Goal: Transaction & Acquisition: Purchase product/service

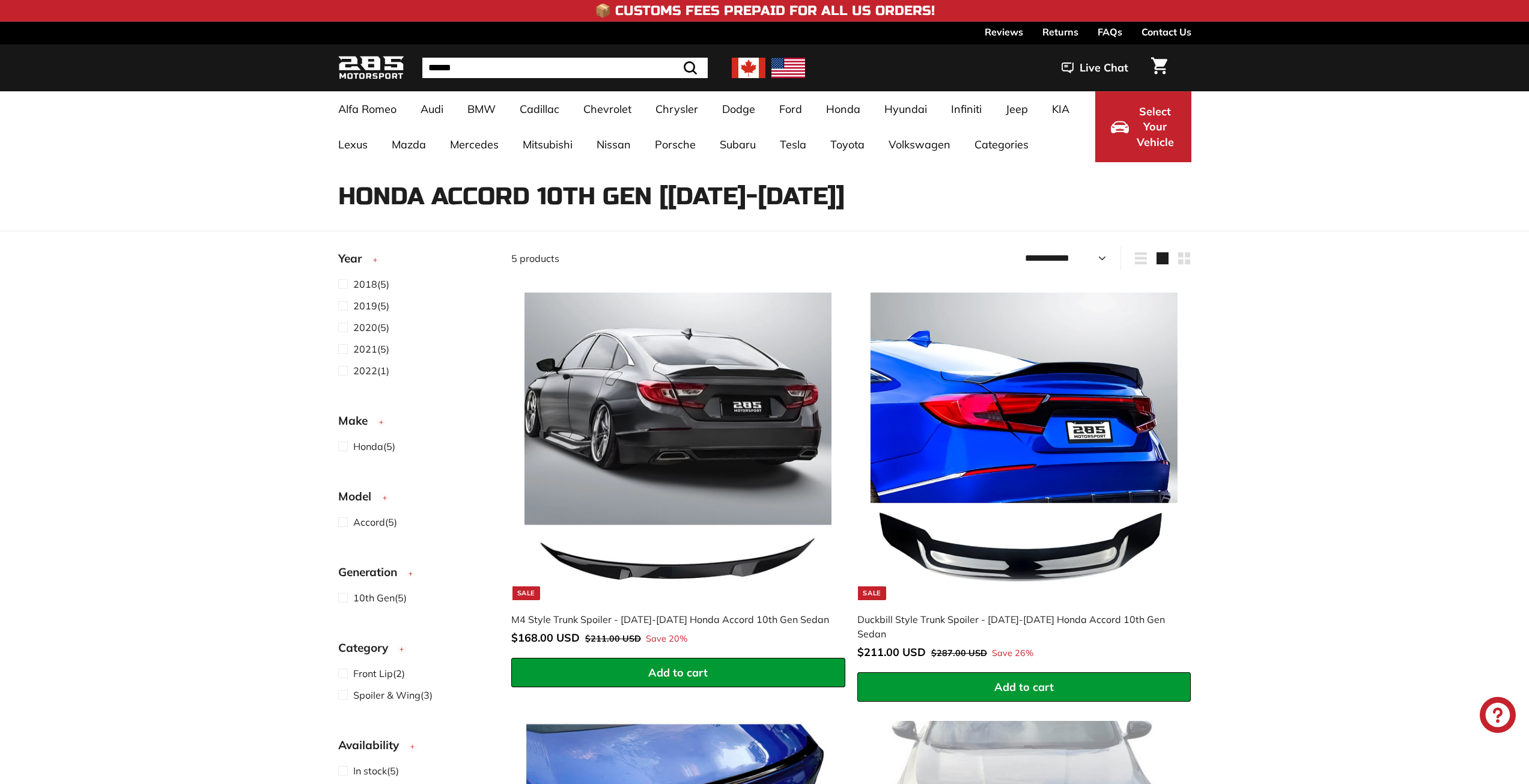
select select "**********"
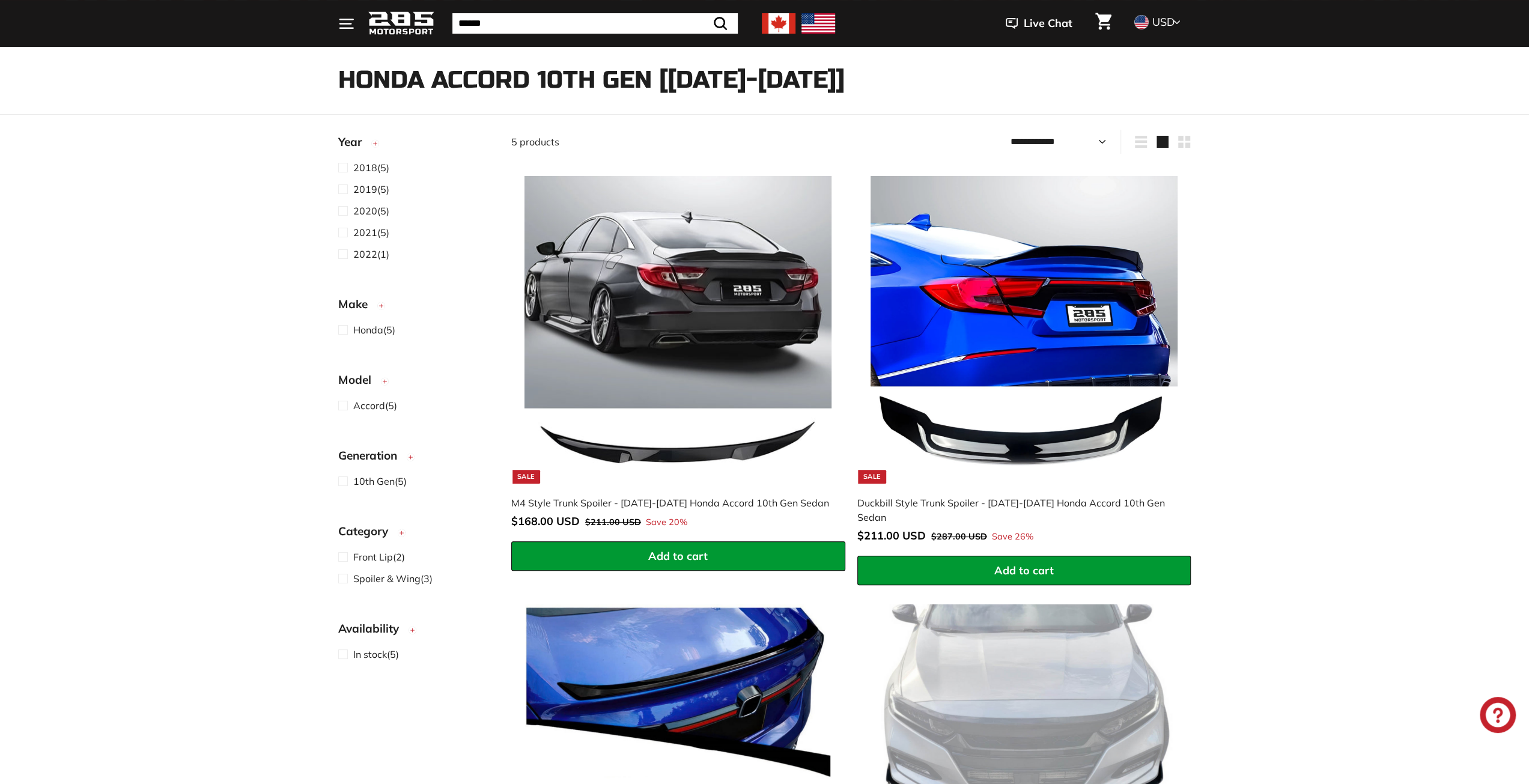
scroll to position [240, 0]
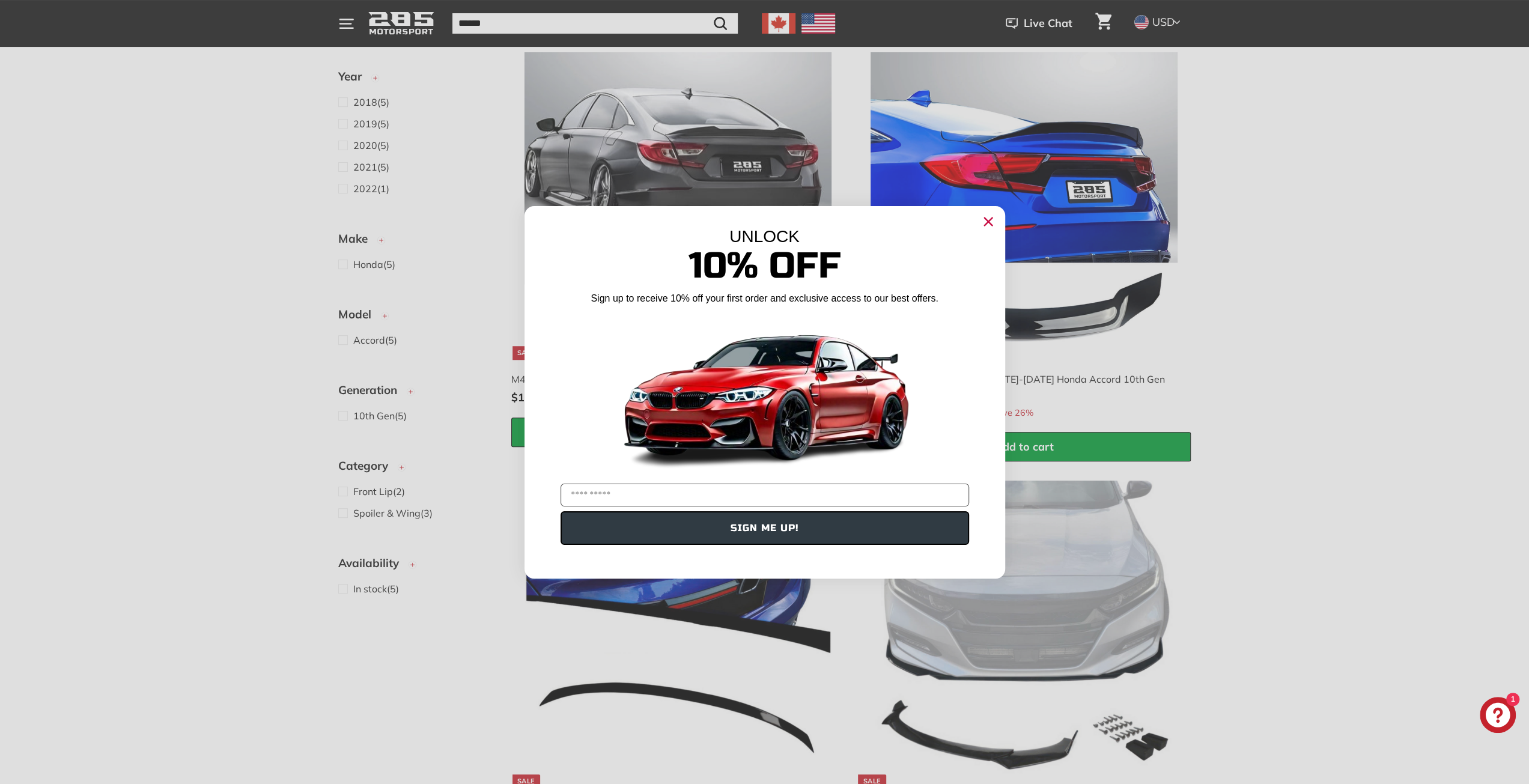
click at [386, 385] on div "Close dialog UNLOCK 10% Off Sign up to receive 10% off your first order and exc…" at bounding box center [764, 392] width 1529 height 784
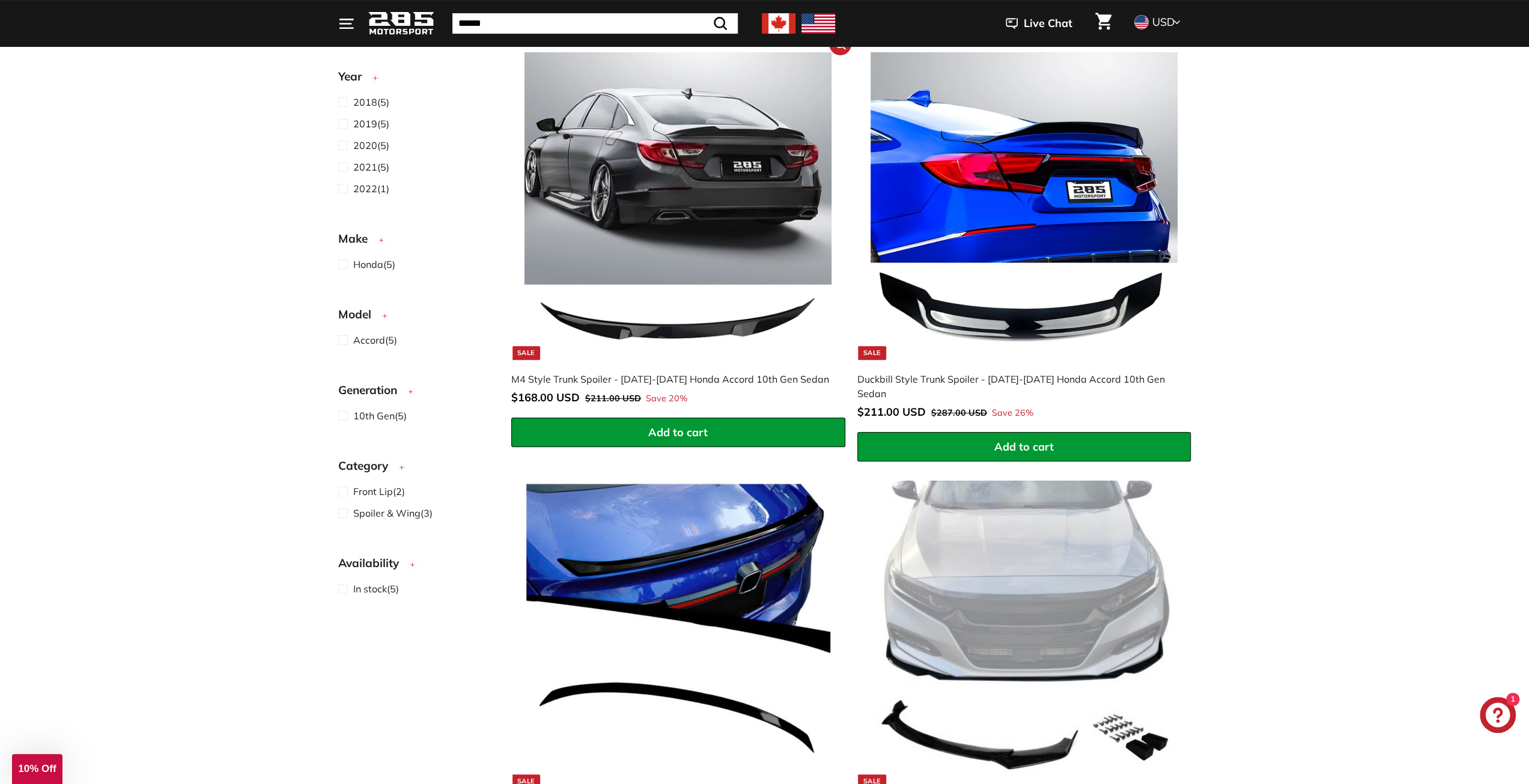
drag, startPoint x: 566, startPoint y: 377, endPoint x: 608, endPoint y: 378, distance: 42.0
drag, startPoint x: 608, startPoint y: 378, endPoint x: 595, endPoint y: 373, distance: 13.9
click at [595, 373] on div "M4 Style Trunk Spoiler - [DATE]-[DATE] Honda Accord 10th Gen Sedan" at bounding box center [672, 379] width 322 height 14
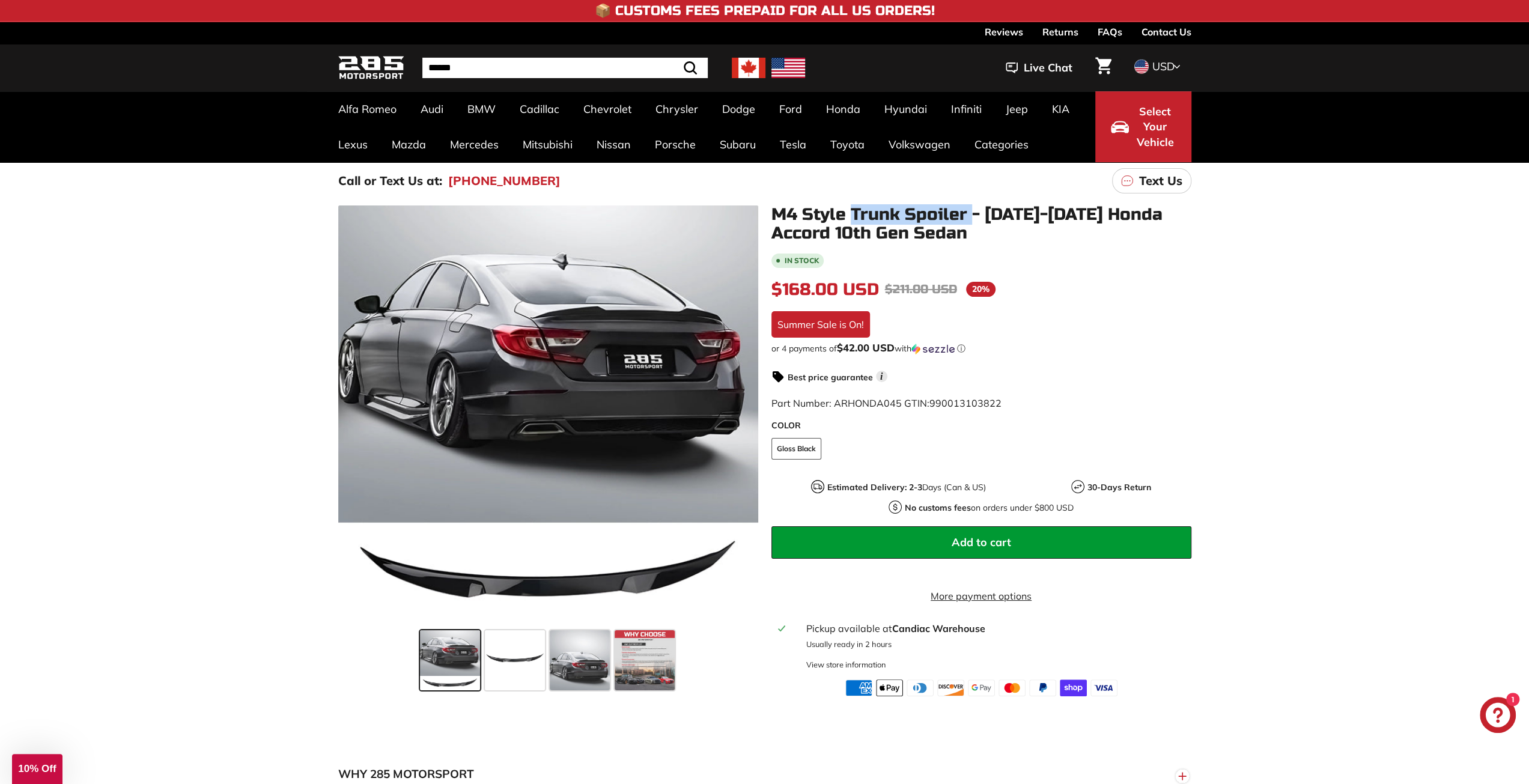
drag, startPoint x: 853, startPoint y: 207, endPoint x: 973, endPoint y: 205, distance: 120.0
click at [973, 206] on h1 "M4 Style Trunk Spoiler - [DATE]-[DATE] Honda Accord 10th Gen Sedan" at bounding box center [982, 224] width 420 height 37
copy h1 "Trunk Spoiler"
